Goal: Information Seeking & Learning: Check status

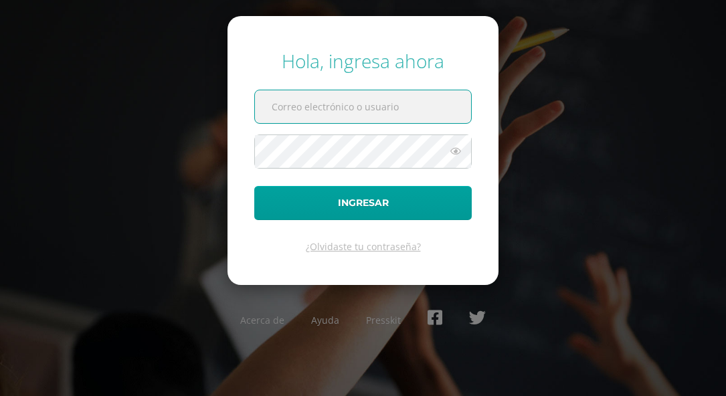
click at [323, 104] on input "text" at bounding box center [363, 106] width 216 height 33
paste input "A620@bilinguesanjuan.edu.gt"
type input "A620@bilinguesanjuan.edu.gt"
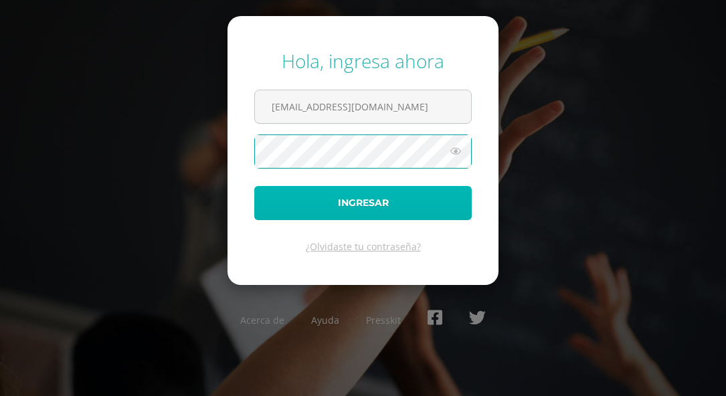
click at [339, 202] on button "Ingresar" at bounding box center [363, 203] width 218 height 34
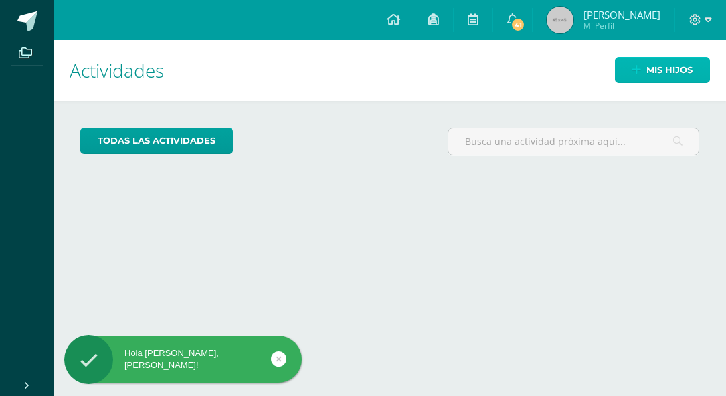
click at [655, 76] on span "Mis hijos" at bounding box center [670, 70] width 46 height 25
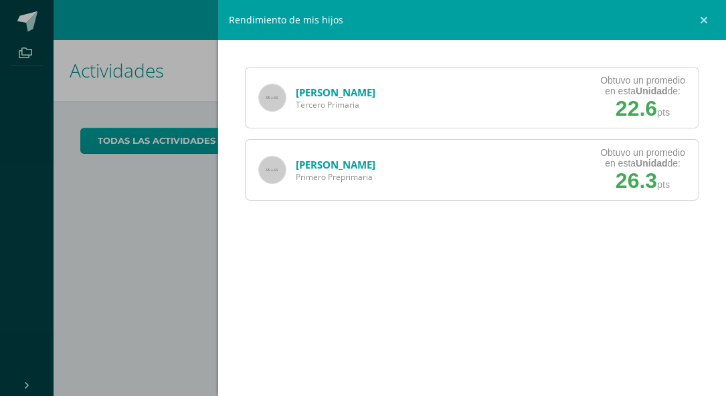
click at [701, 18] on link at bounding box center [706, 20] width 40 height 40
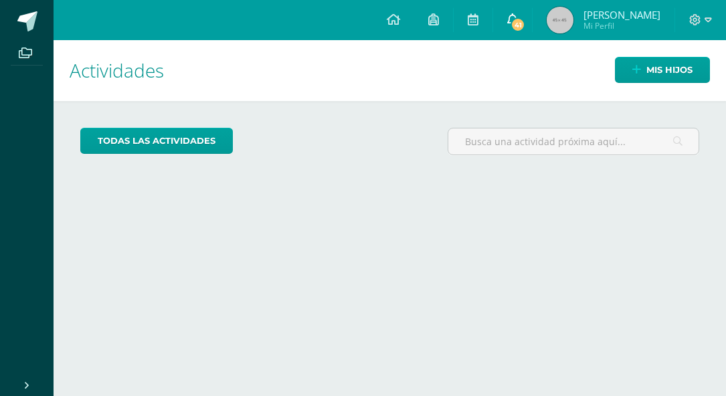
click at [525, 18] on span "41" at bounding box center [518, 24] width 15 height 15
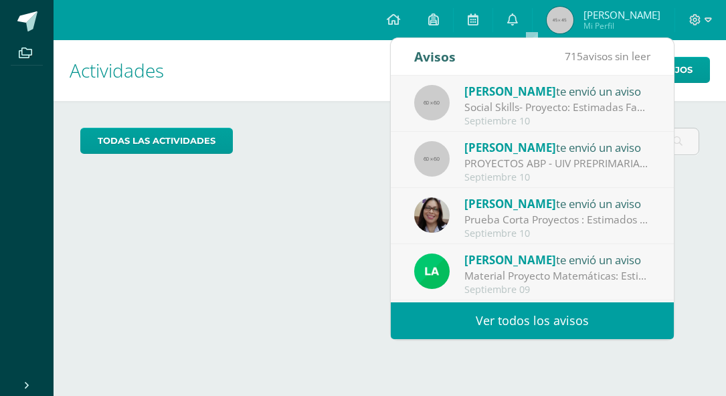
click at [578, 156] on div "PROYECTOS ABP - UIV PREPRIMARIA: Buenos días queridos papitos de Primero primar…" at bounding box center [558, 163] width 186 height 15
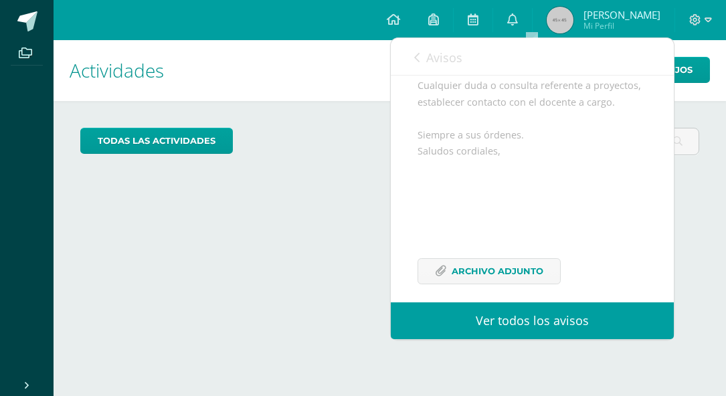
scroll to position [396, 0]
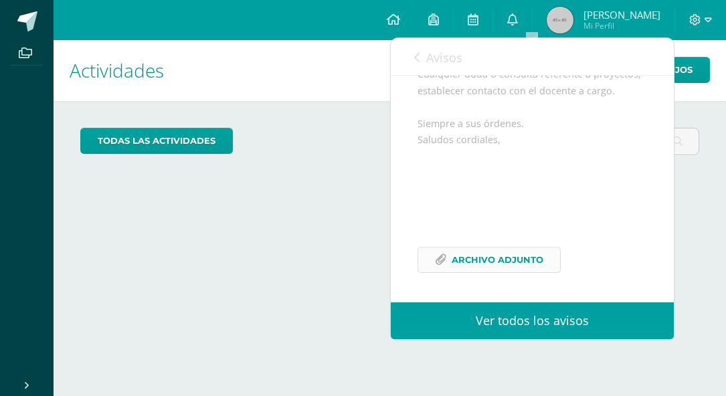
click at [524, 256] on span "Archivo Adjunto" at bounding box center [498, 260] width 92 height 25
click at [414, 58] on icon at bounding box center [416, 57] width 5 height 11
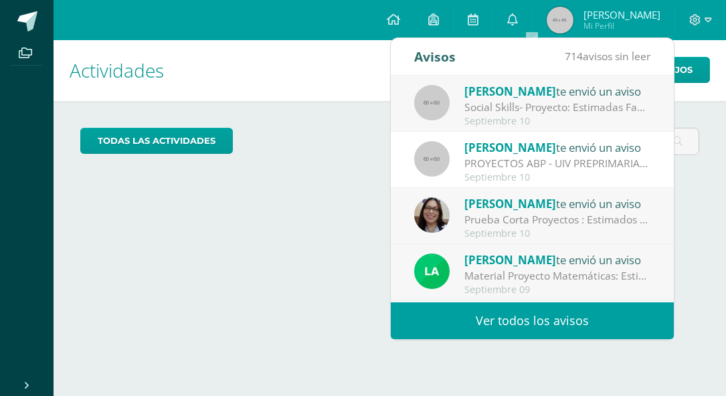
click at [544, 216] on div "Prueba Corta Proyectos : Estimados padres de familia, mañana (jueves 11 de sept…" at bounding box center [558, 219] width 186 height 15
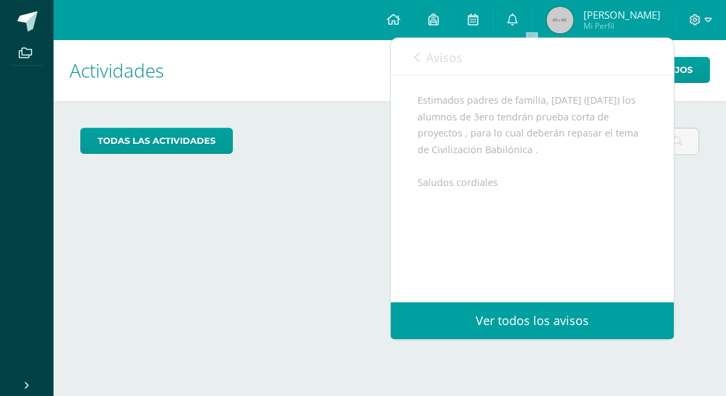
click at [415, 55] on icon at bounding box center [416, 57] width 5 height 11
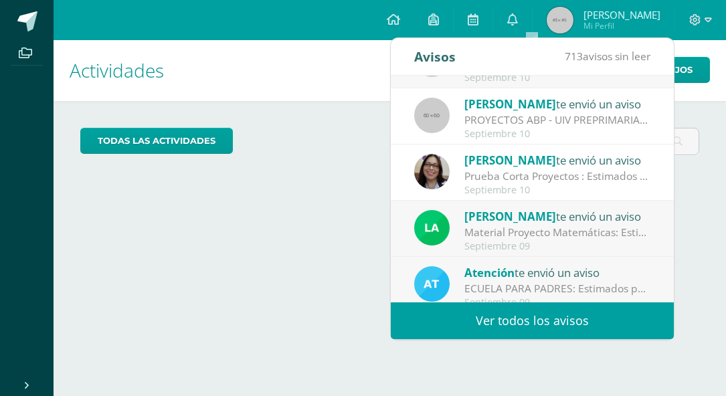
scroll to position [67, 0]
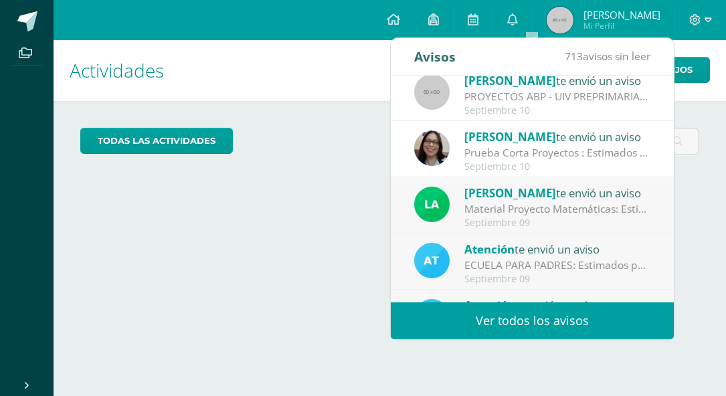
click at [550, 208] on div "Material Proyecto Matemáticas: Estimados padres de familia: Reciban un cordial …" at bounding box center [558, 208] width 186 height 15
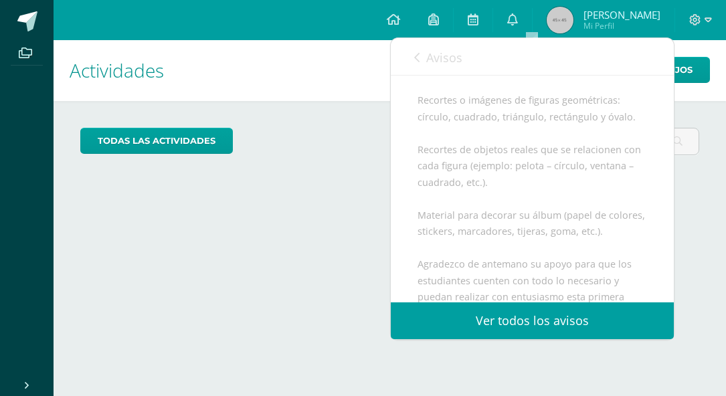
scroll to position [274, 0]
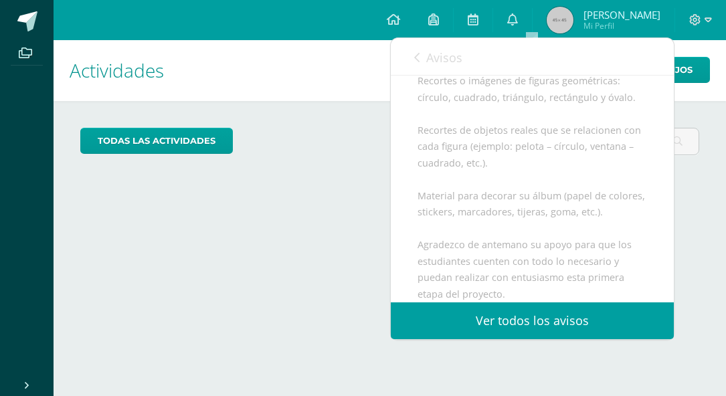
click at [421, 50] on link "Avisos" at bounding box center [438, 57] width 48 height 38
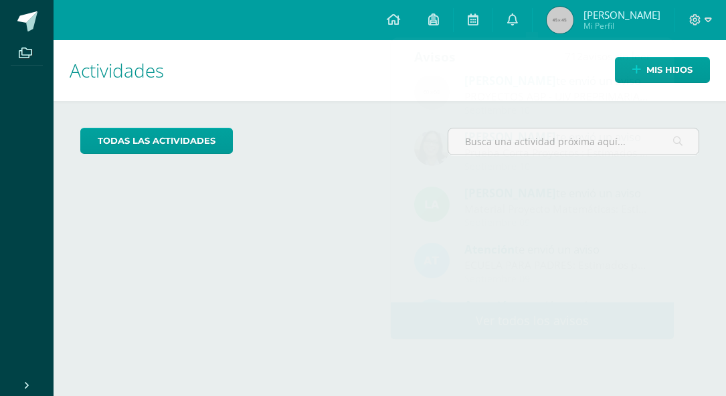
click at [309, 199] on div "Actividades Mis hijos todas las Actividades No tienes actividades Échale un vis…" at bounding box center [389, 218] width 683 height 356
click at [657, 57] on link "Mis hijos" at bounding box center [662, 70] width 95 height 26
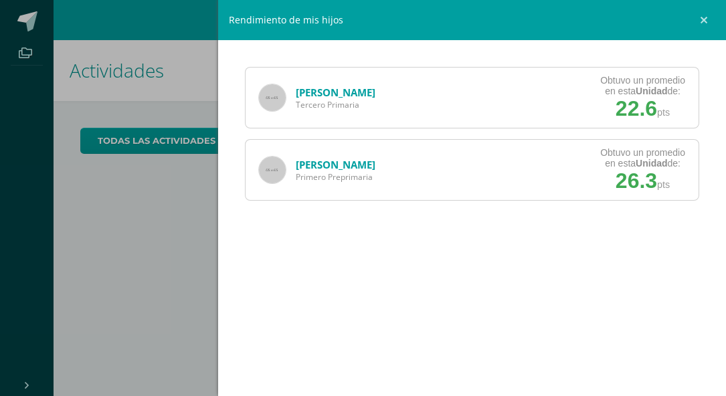
click at [341, 87] on link "[PERSON_NAME]" at bounding box center [336, 92] width 80 height 13
click at [326, 162] on link "Kelly Ambrocio" at bounding box center [336, 164] width 80 height 13
click at [180, 246] on div "Rendimiento de mis hijos Gerardo Ambrocio Tercero Primaria Obtuvo un promedio e…" at bounding box center [363, 198] width 726 height 396
